Goal: Task Accomplishment & Management: Complete application form

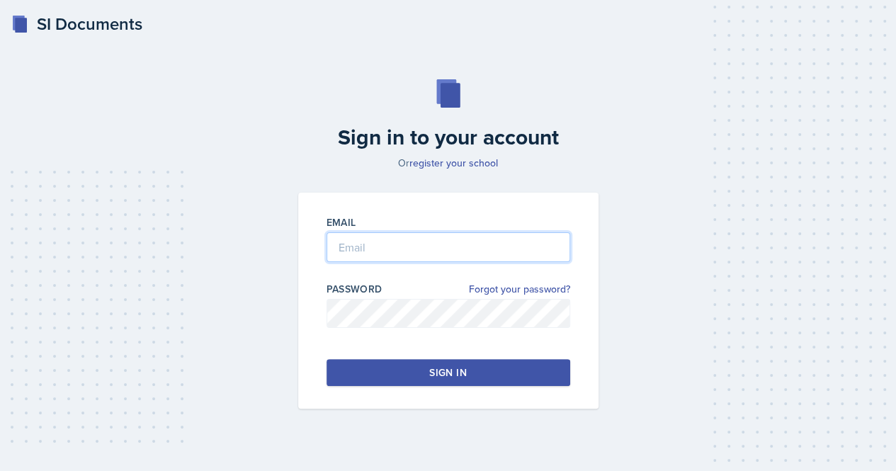
type input "[EMAIL_ADDRESS][DOMAIN_NAME]"
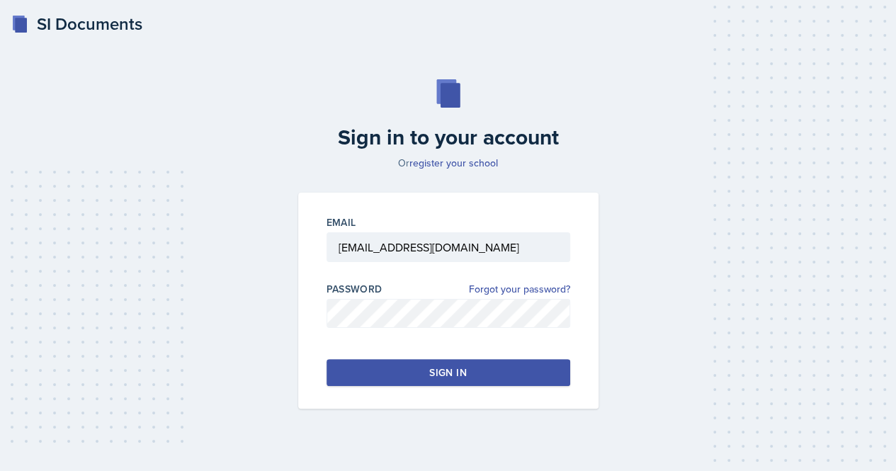
click at [381, 370] on button "Sign in" at bounding box center [448, 372] width 244 height 27
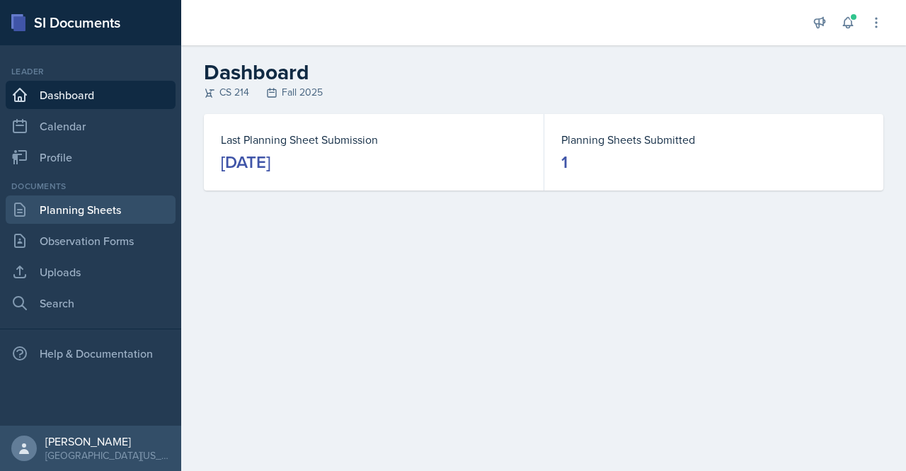
click at [95, 207] on link "Planning Sheets" at bounding box center [91, 209] width 170 height 28
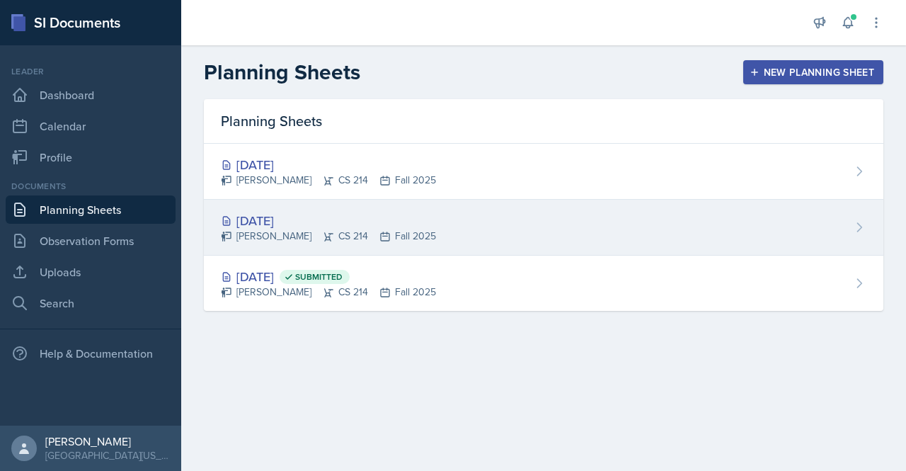
click at [278, 215] on div "[DATE]" at bounding box center [328, 220] width 215 height 19
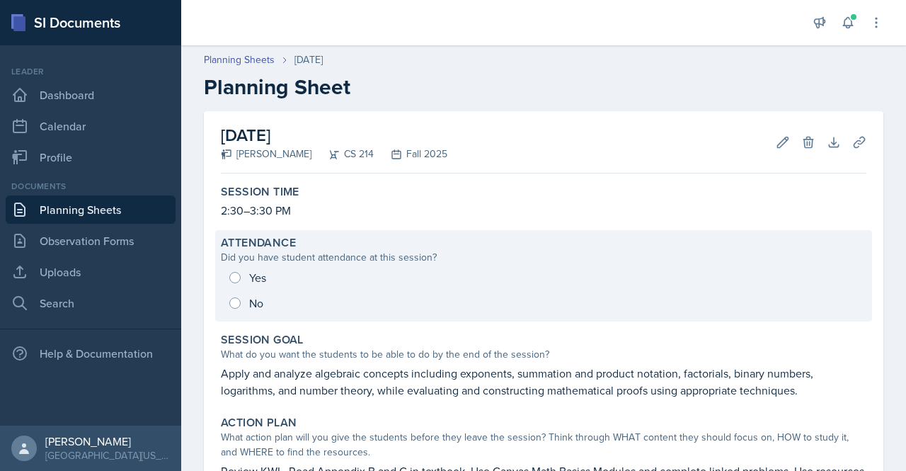
click at [261, 275] on div "Yes No" at bounding box center [544, 290] width 646 height 51
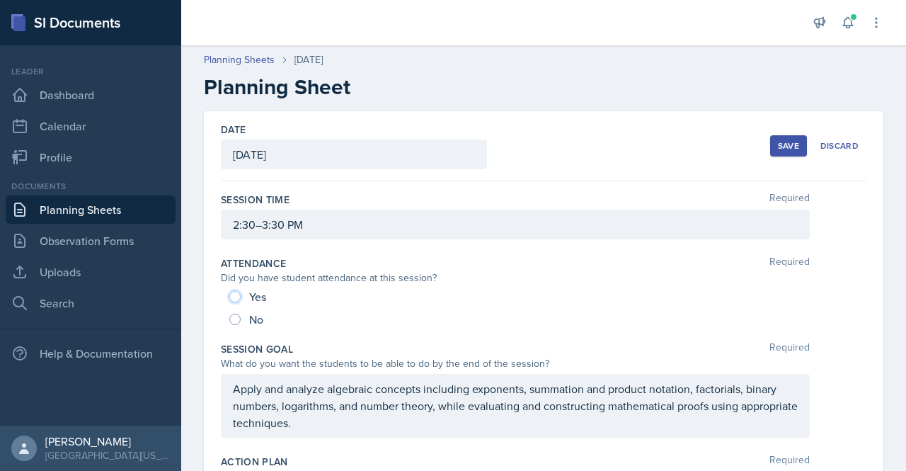
click at [230, 294] on input "Yes" at bounding box center [234, 296] width 11 height 11
radio input "true"
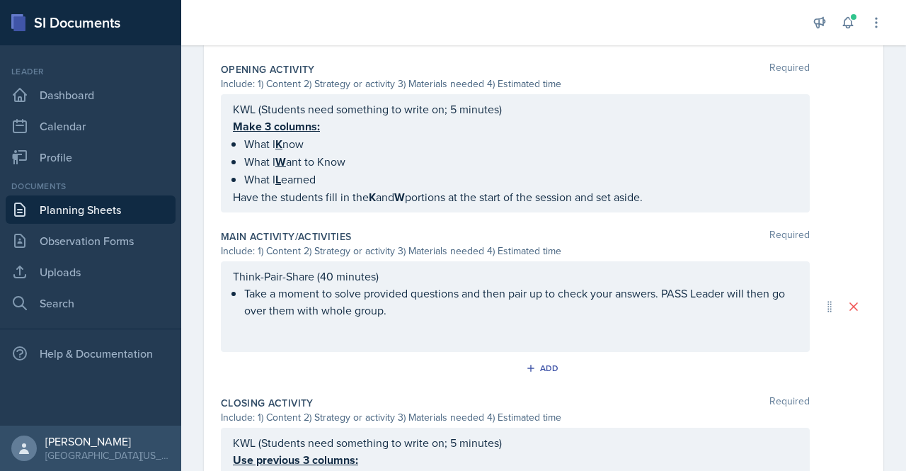
scroll to position [504, 0]
